Goal: Task Accomplishment & Management: Manage account settings

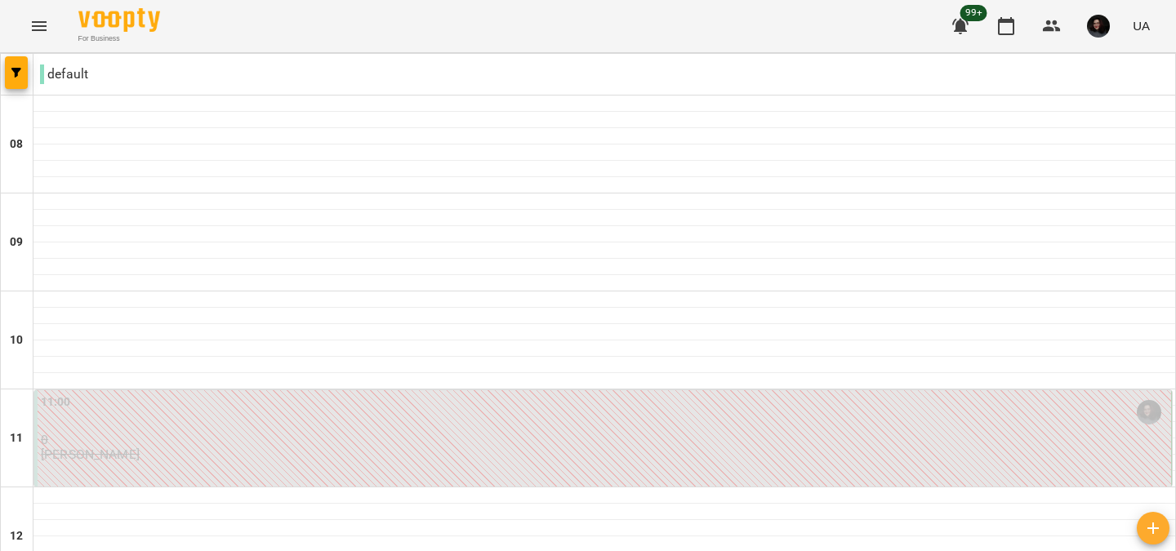
scroll to position [362, 0]
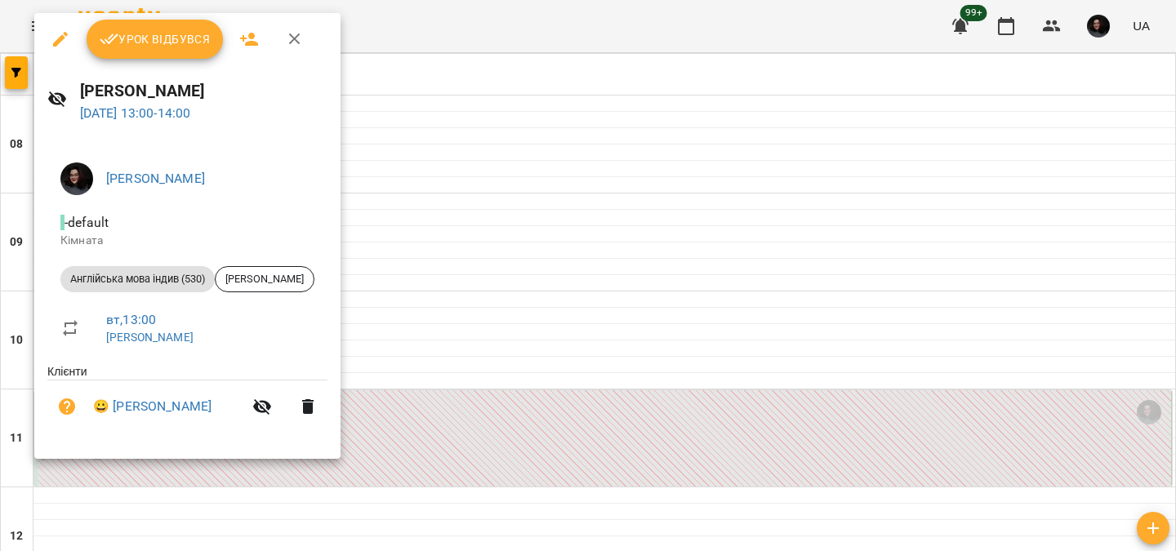
click at [111, 41] on icon "button" at bounding box center [109, 39] width 19 height 11
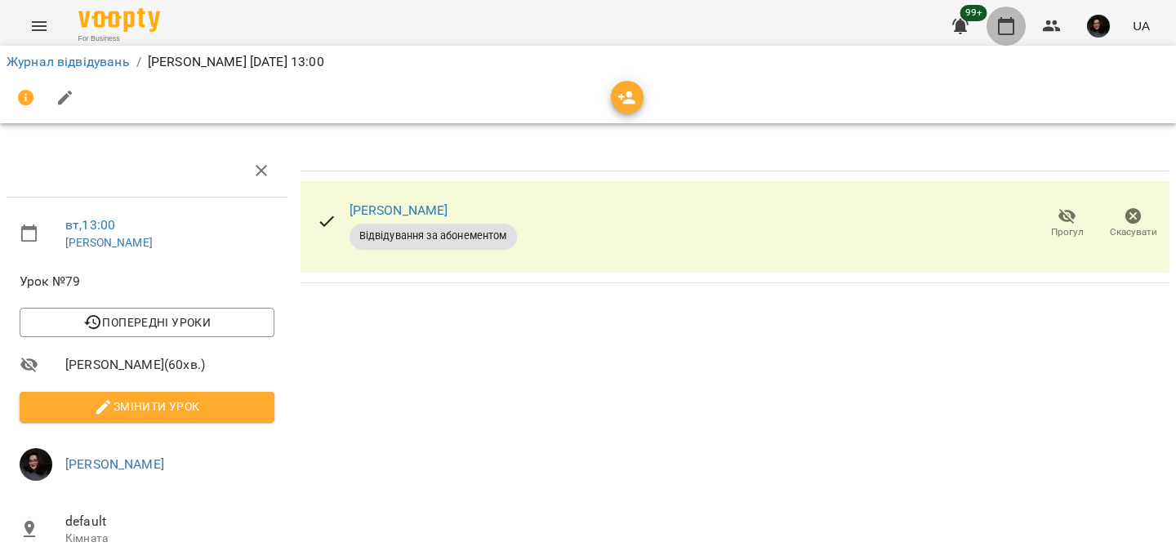
click at [1000, 36] on button "button" at bounding box center [1006, 26] width 39 height 39
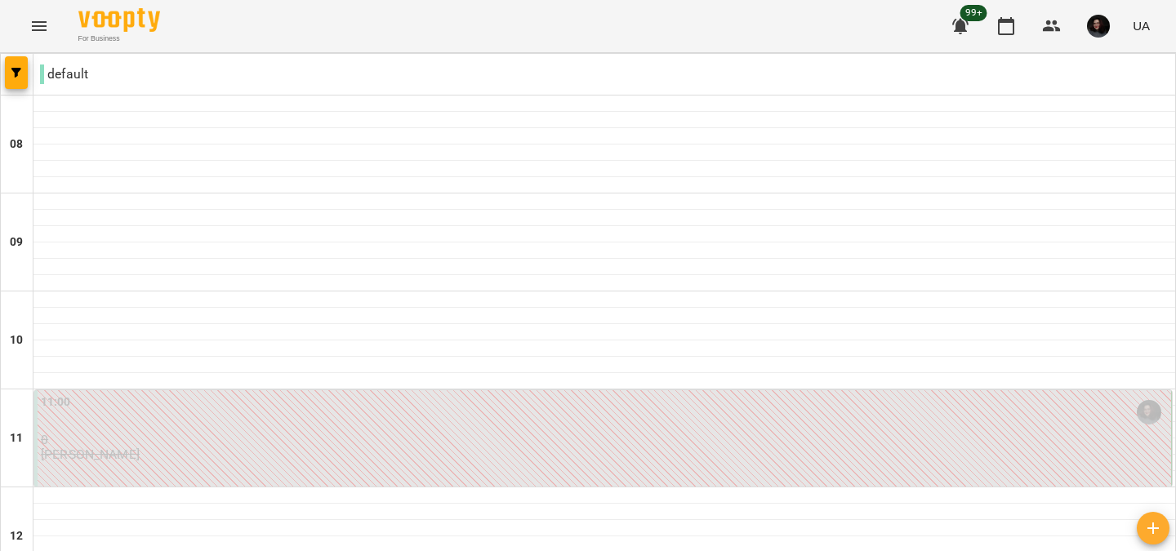
scroll to position [494, 0]
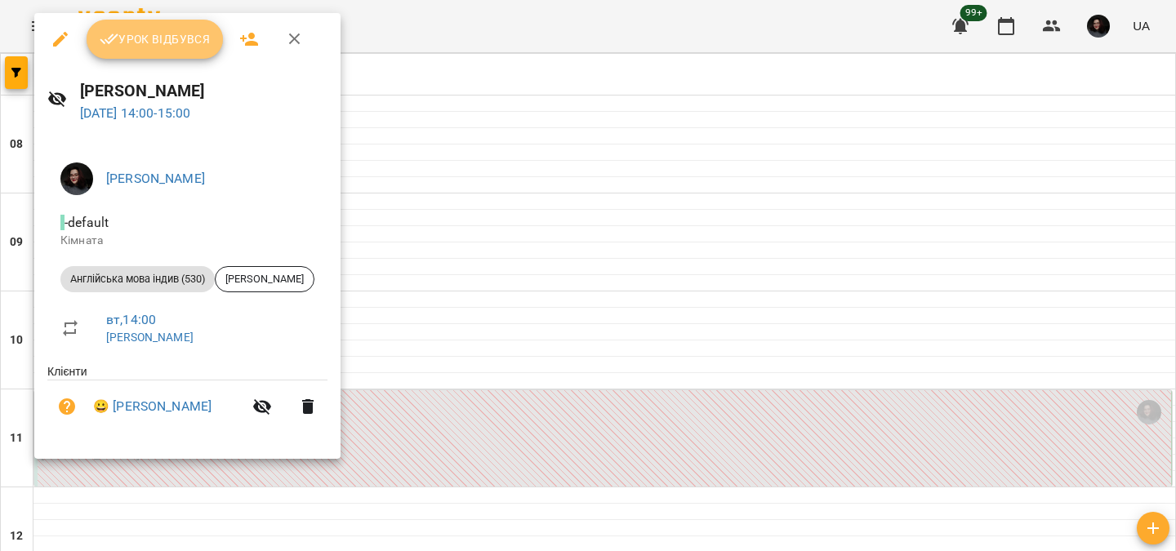
click at [145, 38] on span "Урок відбувся" at bounding box center [155, 39] width 111 height 20
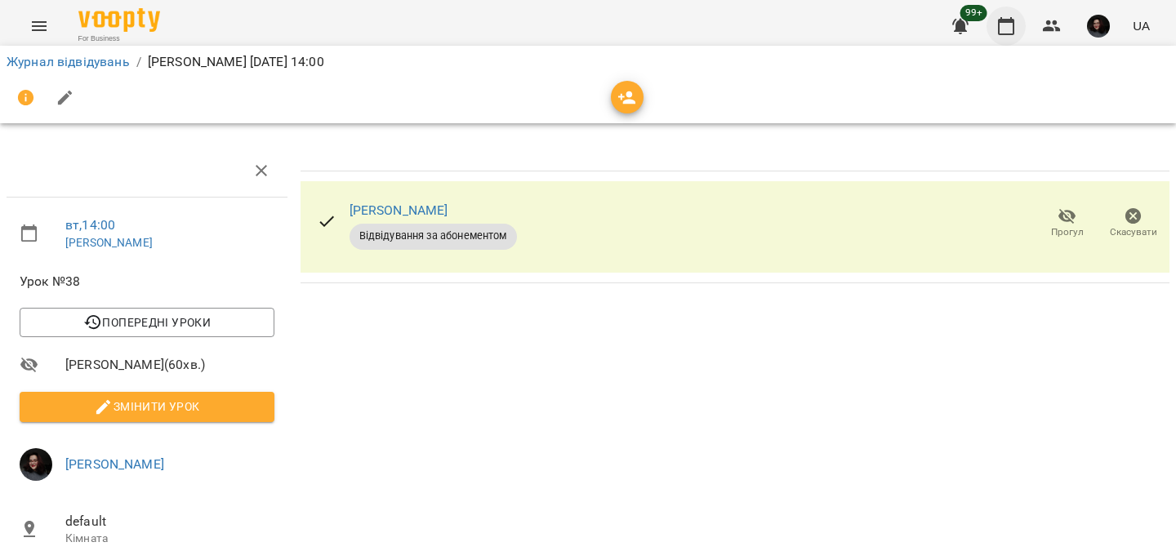
click at [1009, 26] on icon "button" at bounding box center [1007, 26] width 20 height 20
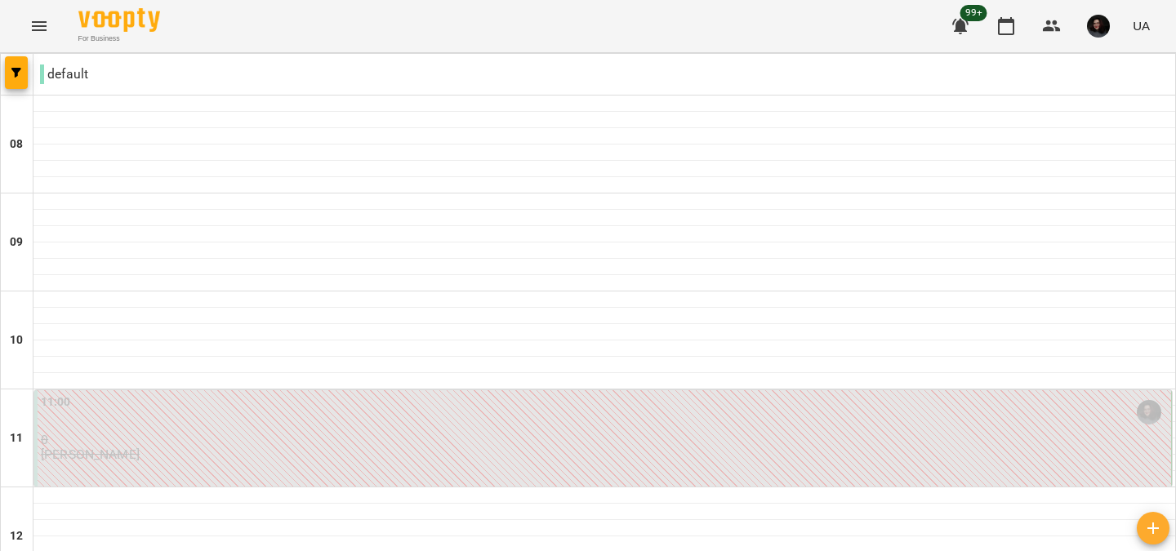
scroll to position [731, 0]
